Goal: Task Accomplishment & Management: Manage account settings

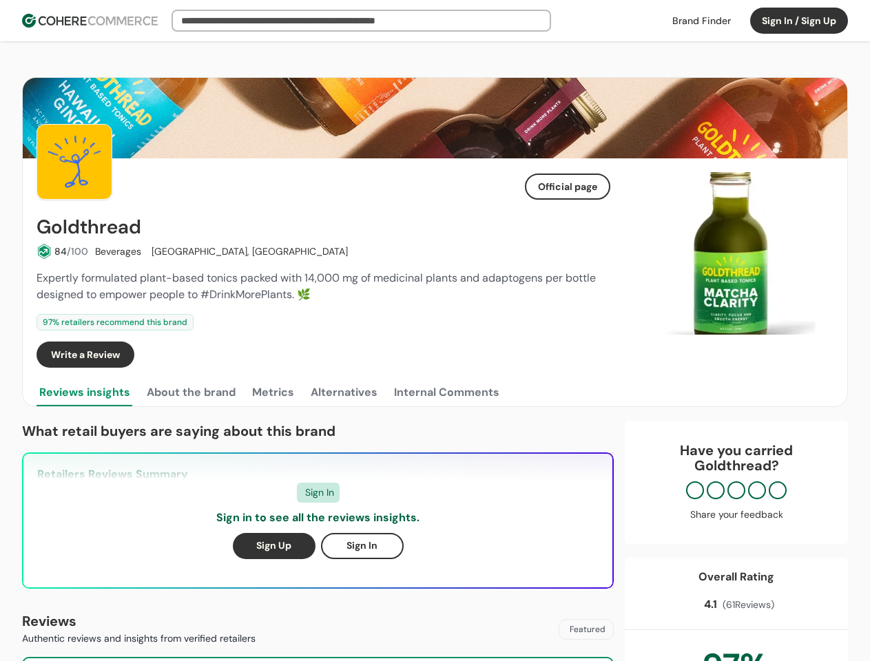
click at [434, 330] on div "97 % retailers recommend this brand" at bounding box center [322, 322] width 573 height 17
click at [799, 21] on button "Sign In / Sign Up" at bounding box center [799, 21] width 98 height 26
click at [62, 251] on div "Insights That Drive Success From trusted reviews to powerful sourcing tools, we…" at bounding box center [435, 330] width 870 height 661
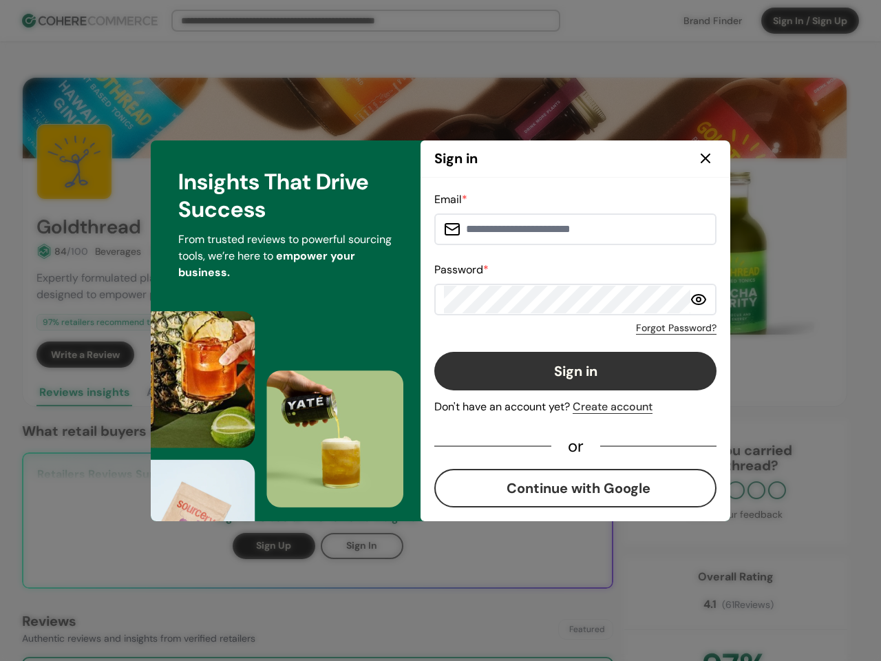
click at [567, 355] on button "Sign in" at bounding box center [575, 371] width 282 height 39
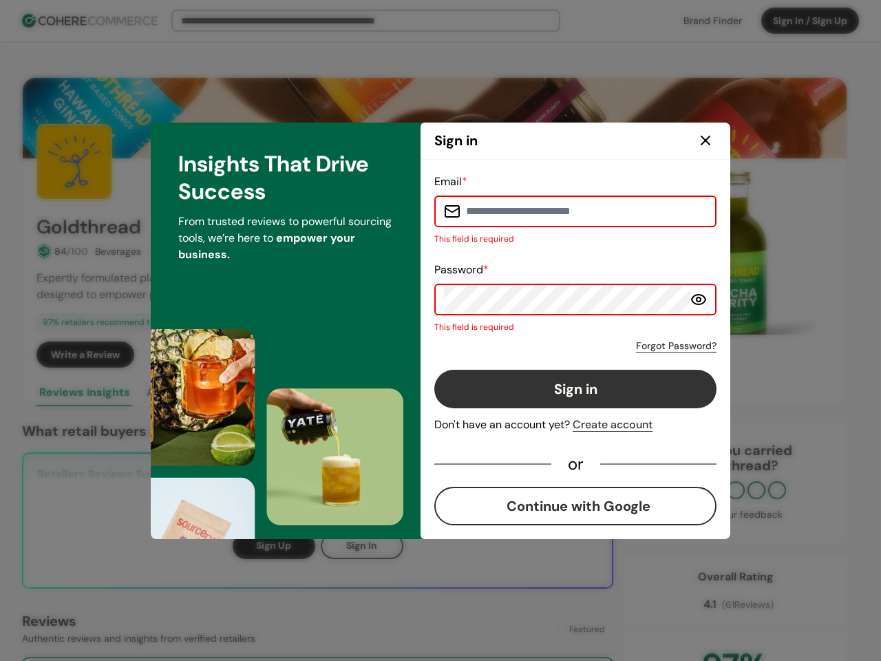
click at [598, 355] on div "Email * This field is required Password * This field is required Forgot Passwor…" at bounding box center [575, 349] width 282 height 352
click at [730, 253] on div "Email * This field is required Password * This field is required Forgot Passwor…" at bounding box center [576, 349] width 310 height 379
click at [645, 253] on div "Email * This field is required Password * This field is required Forgot Passwor…" at bounding box center [575, 349] width 282 height 352
